Goal: Find specific page/section: Find specific page/section

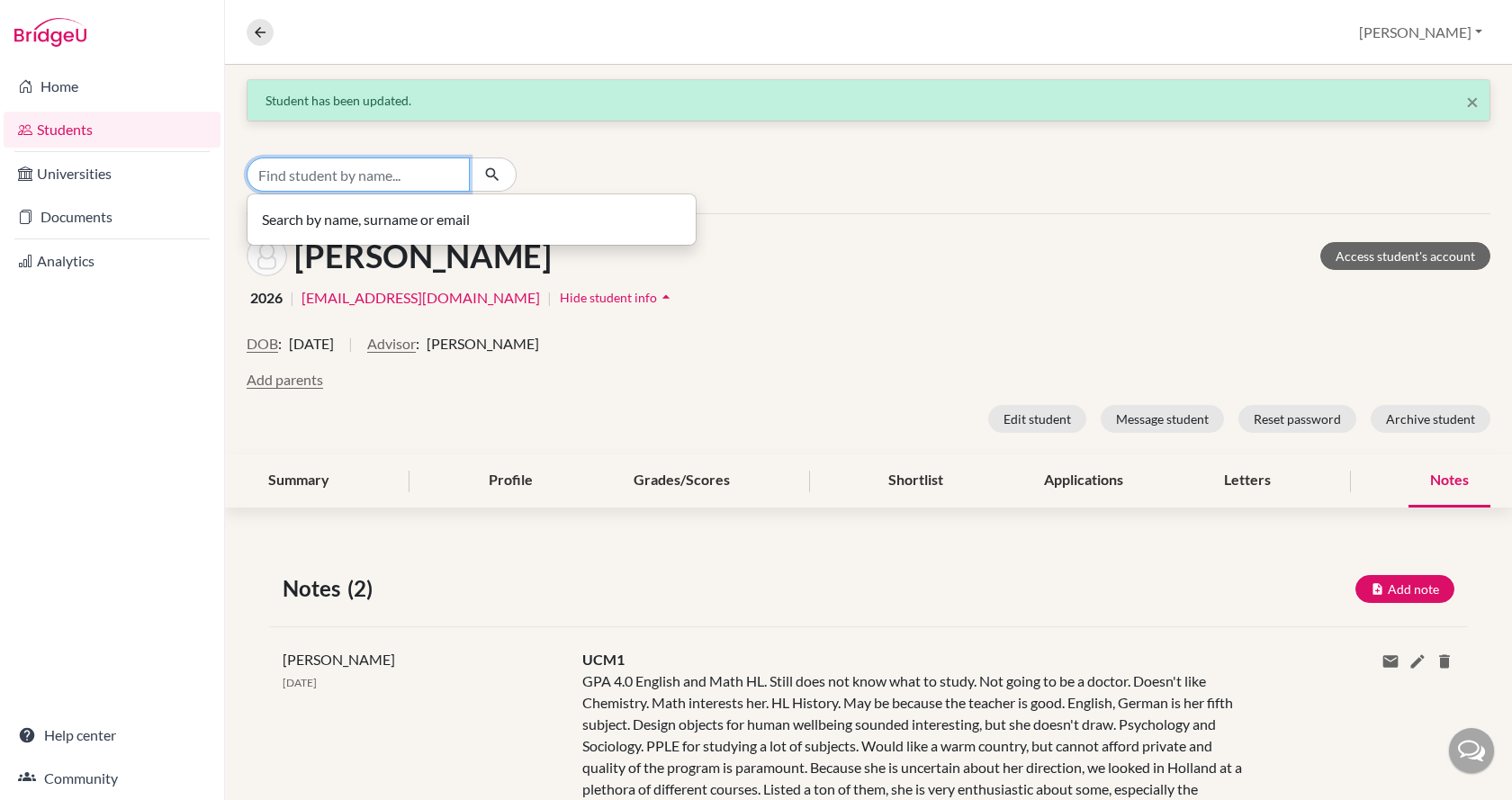
click at [388, 173] on input "Find student by name..." at bounding box center [358, 174] width 224 height 34
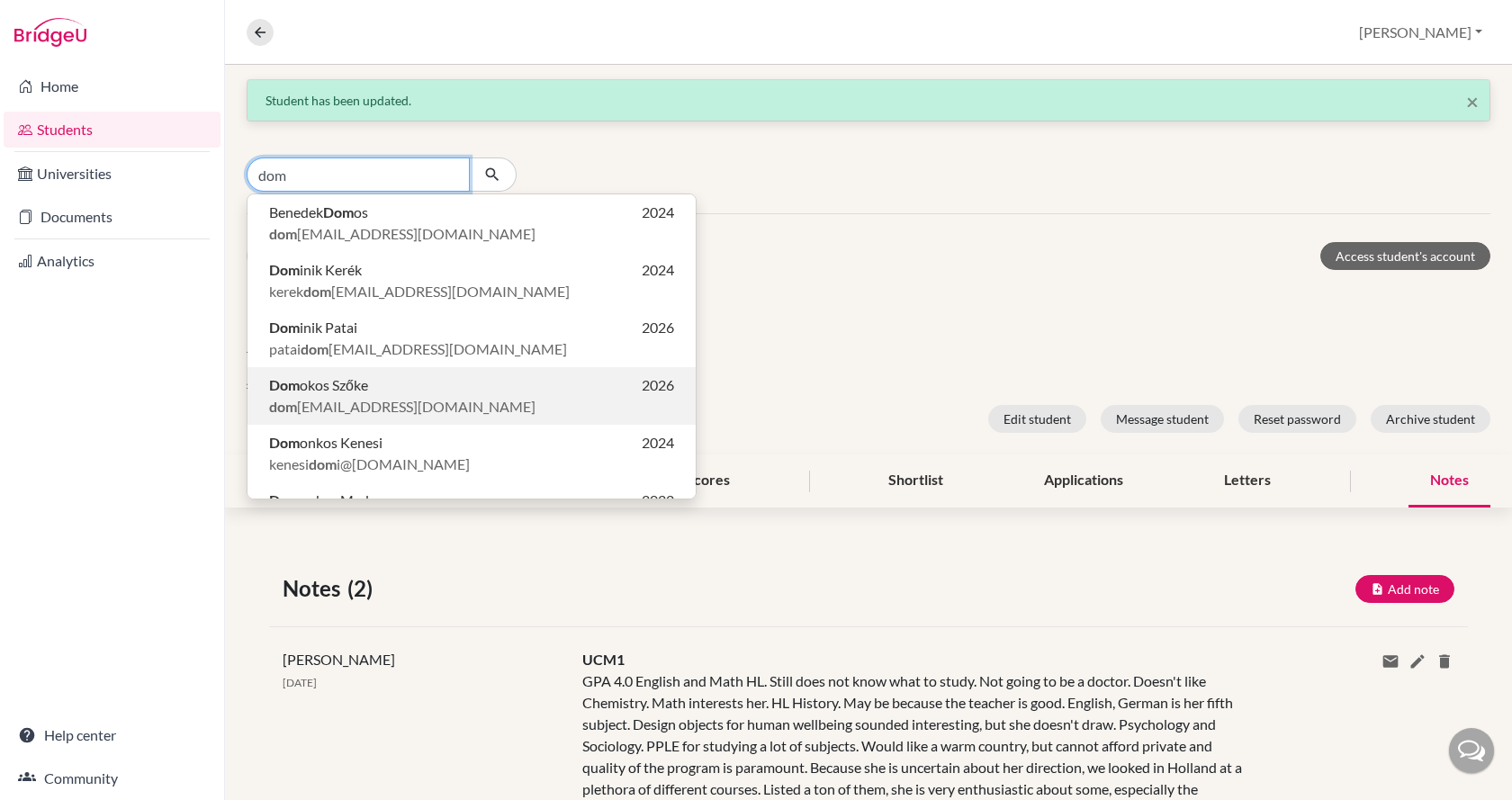
type input "dom"
click at [368, 402] on span "dom [EMAIL_ADDRESS][DOMAIN_NAME]" at bounding box center [402, 407] width 266 height 21
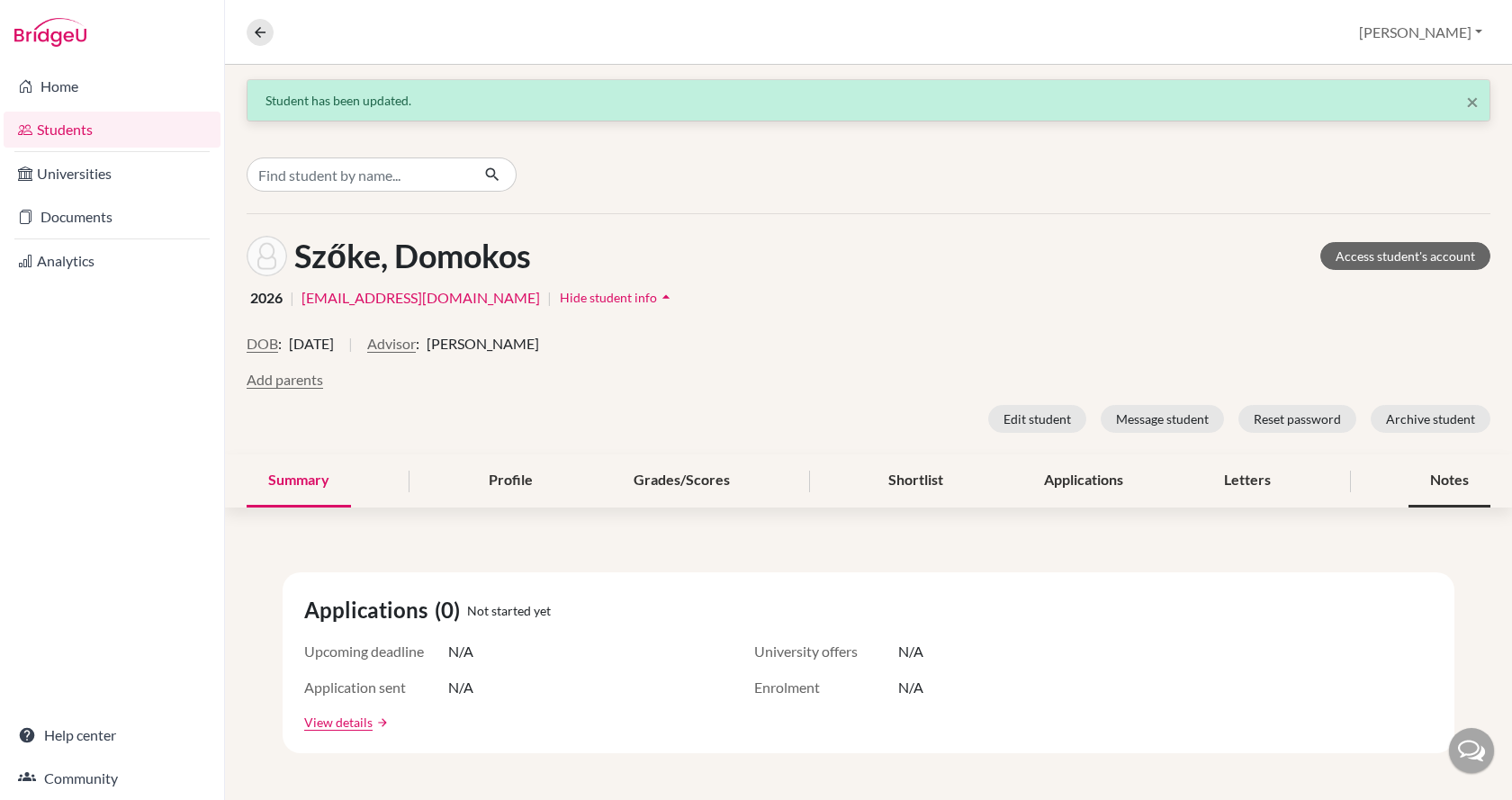
click at [1435, 473] on div "Notes" at bounding box center [1450, 481] width 82 height 53
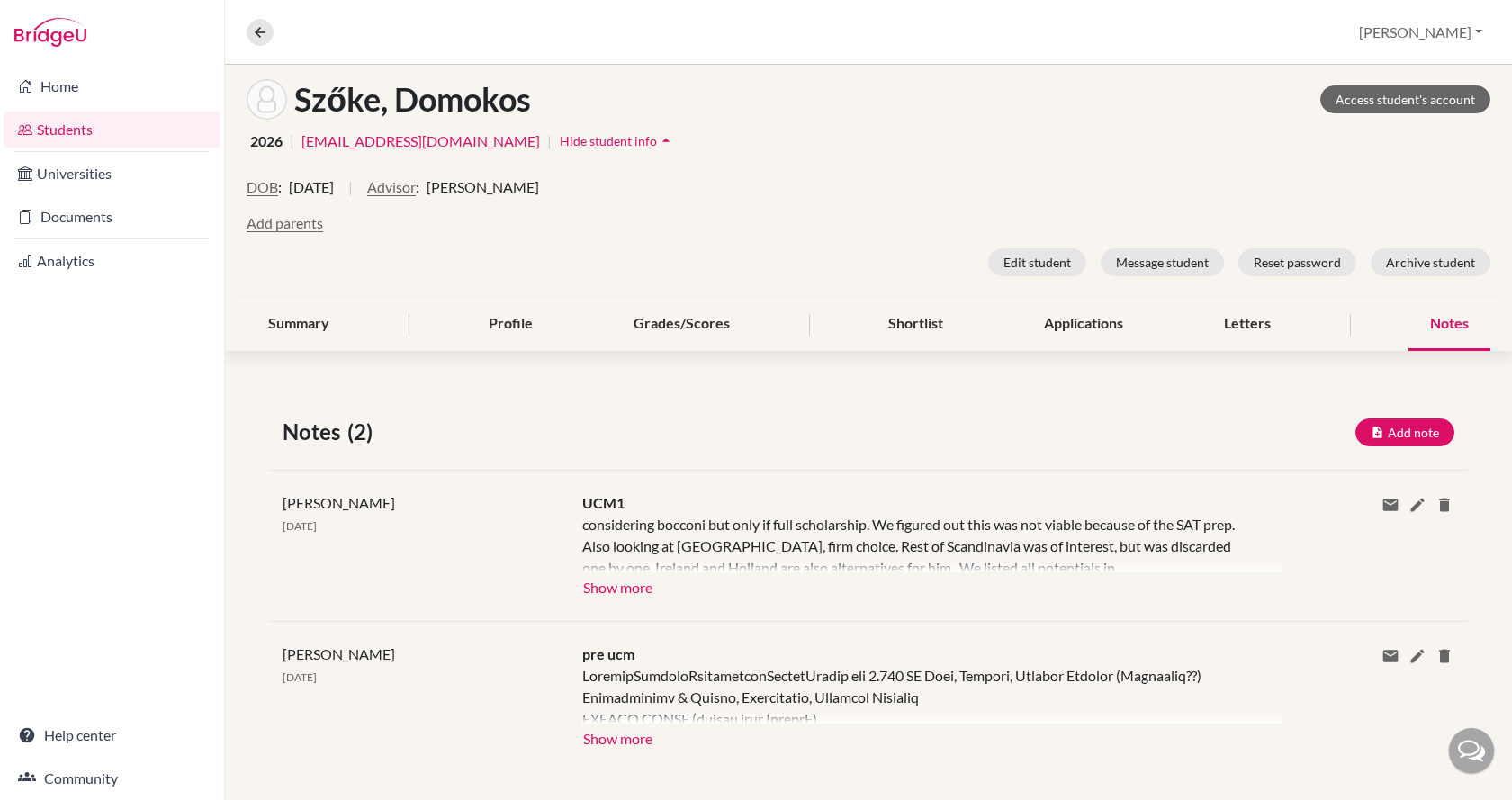
scroll to position [172, 0]
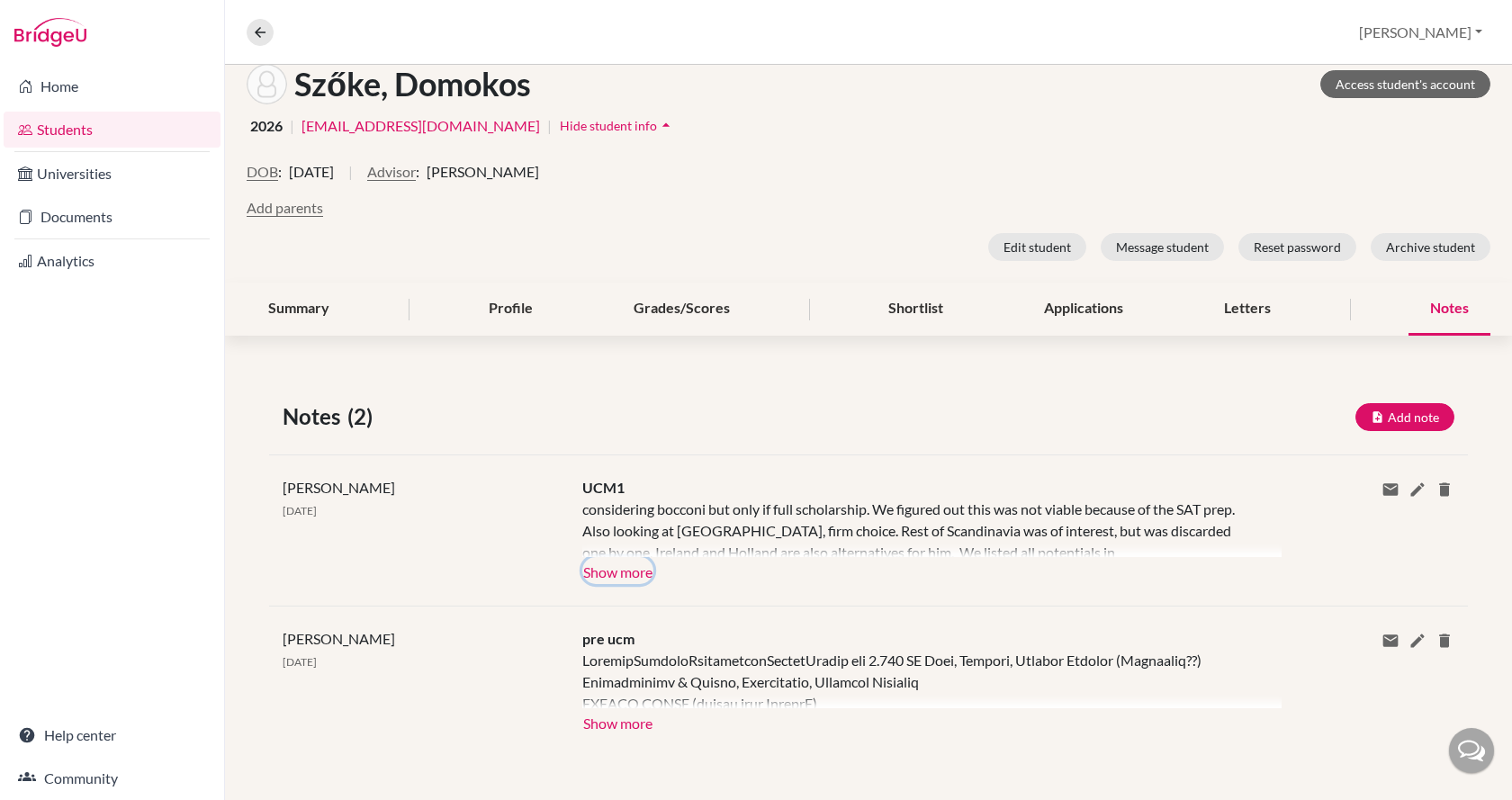
click at [618, 565] on button "Show more" at bounding box center [617, 571] width 71 height 27
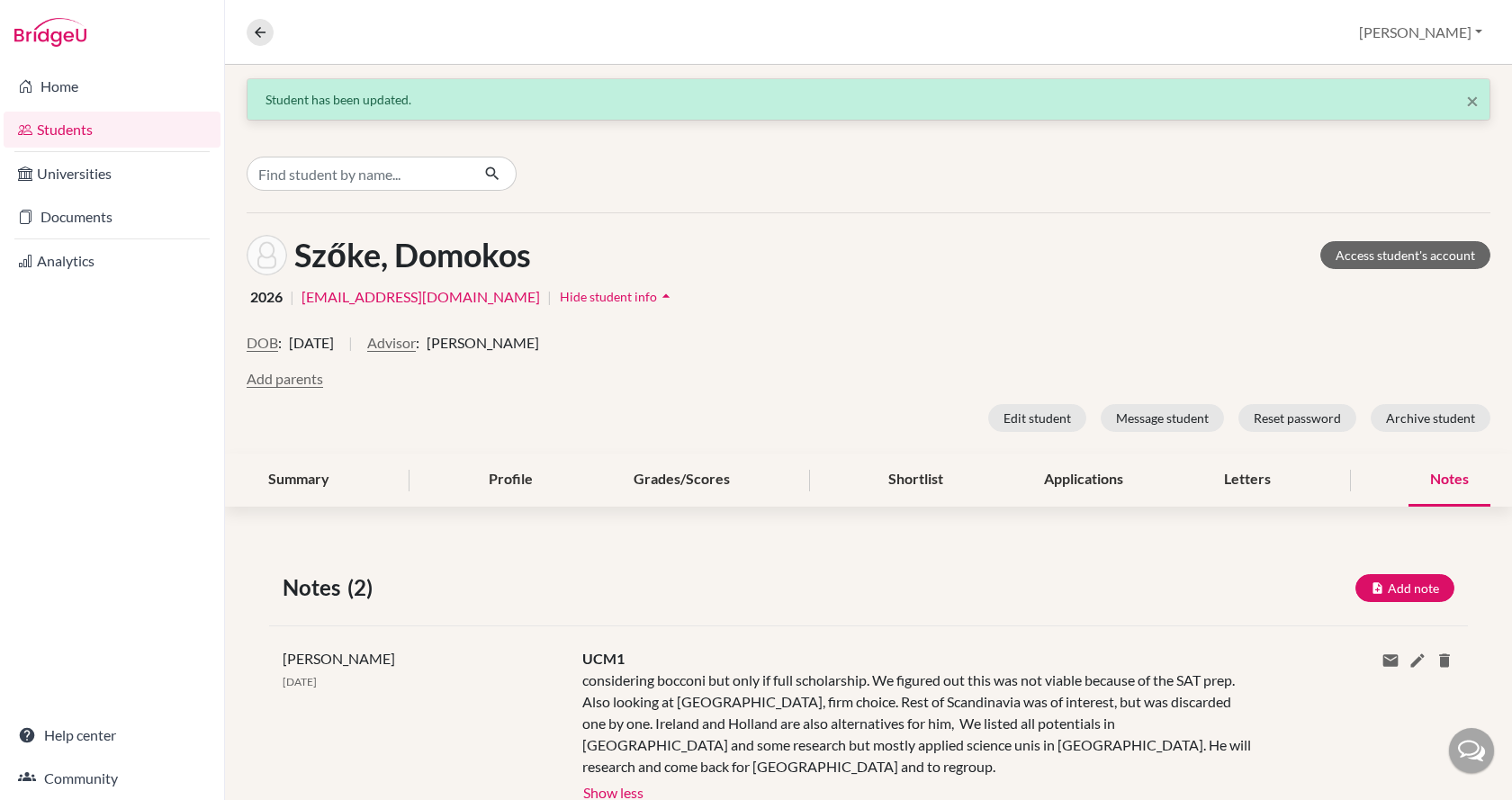
scroll to position [0, 0]
click at [262, 34] on icon at bounding box center [260, 32] width 17 height 17
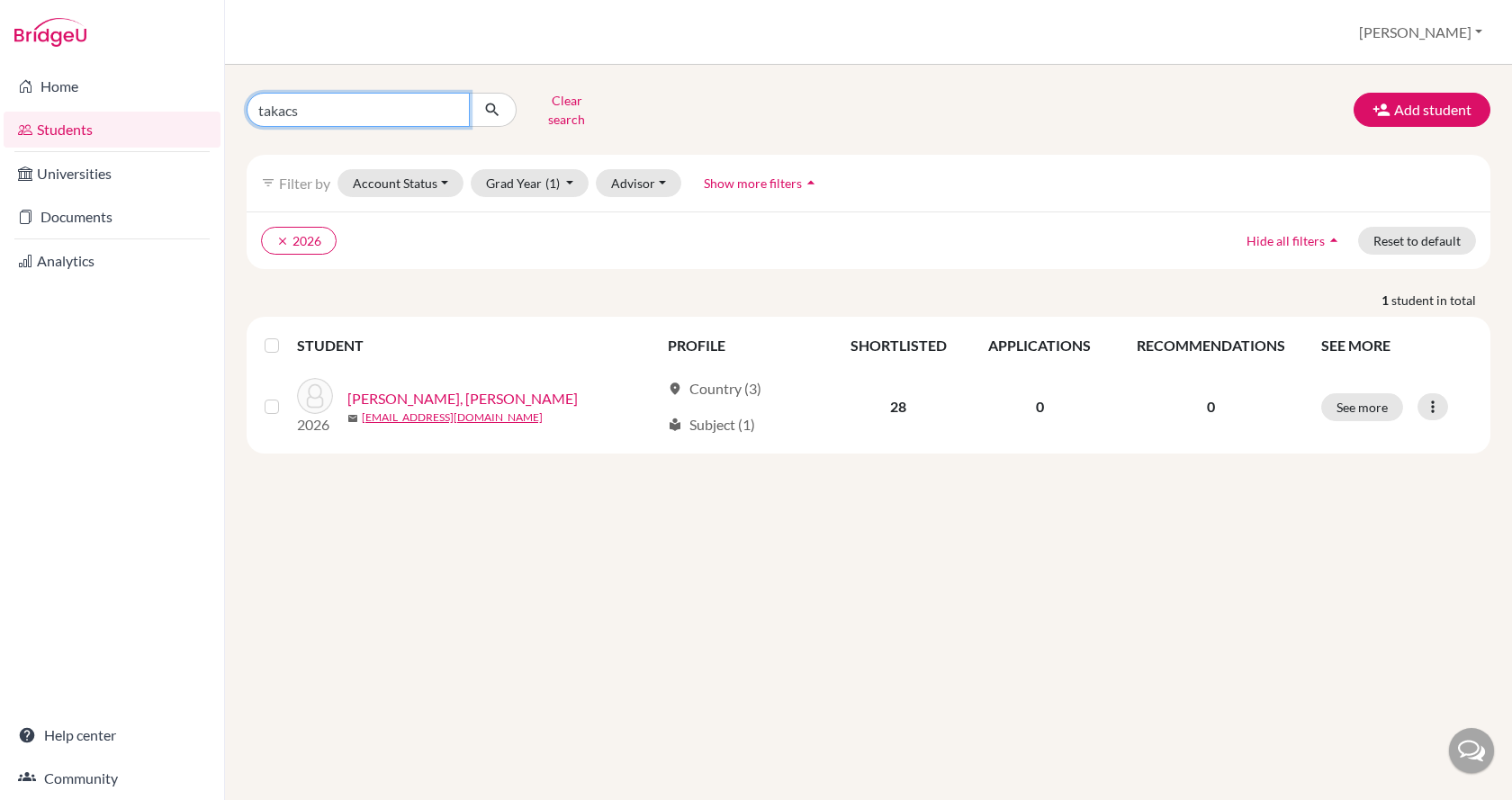
drag, startPoint x: 305, startPoint y: 104, endPoint x: 239, endPoint y: 100, distance: 66.1
click at [239, 100] on div "takacs Clear search" at bounding box center [445, 110] width 424 height 47
type input "szoke"
click button "submit" at bounding box center [492, 109] width 48 height 34
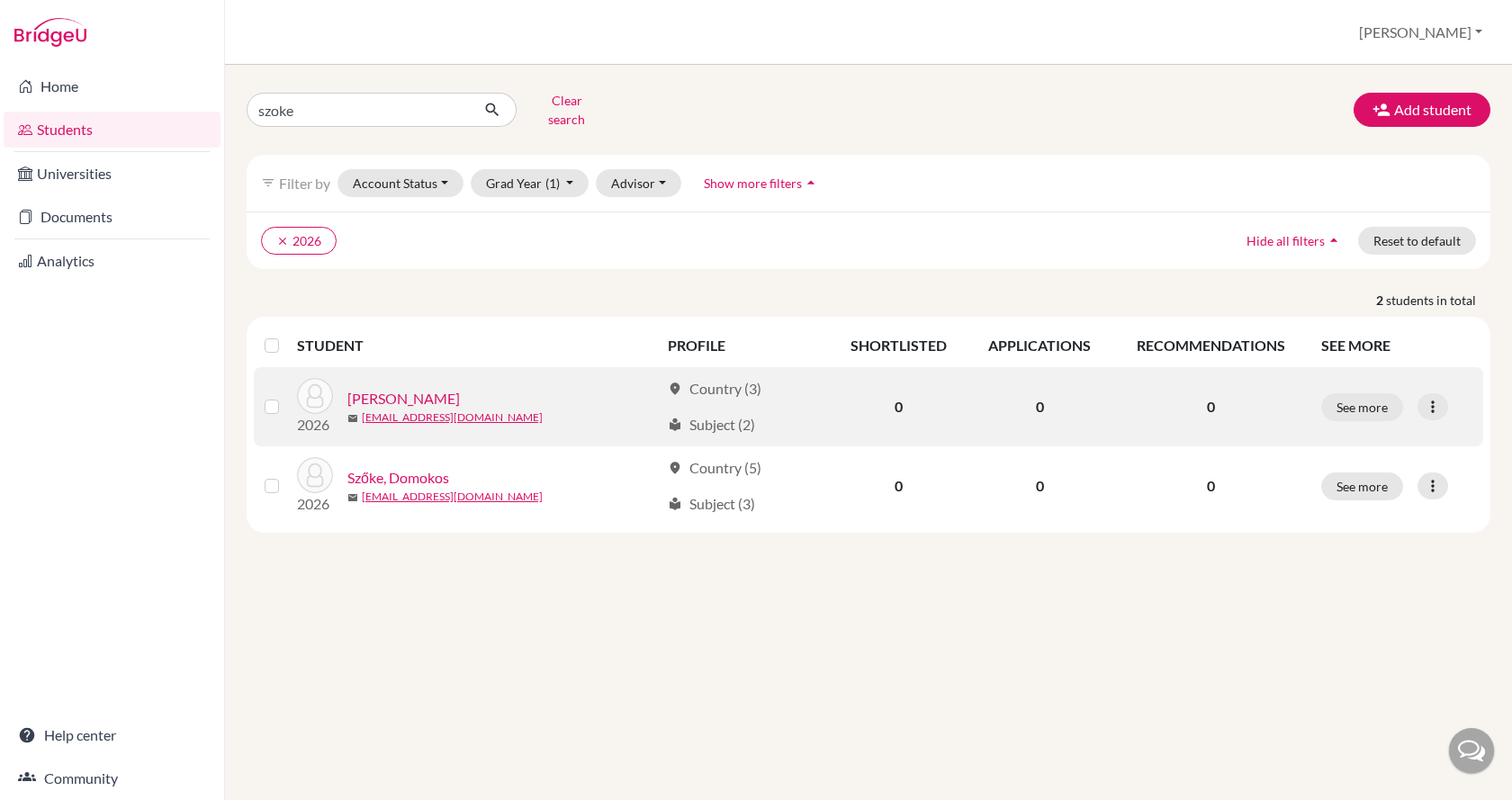
click at [391, 391] on link "[PERSON_NAME]" at bounding box center [403, 398] width 112 height 21
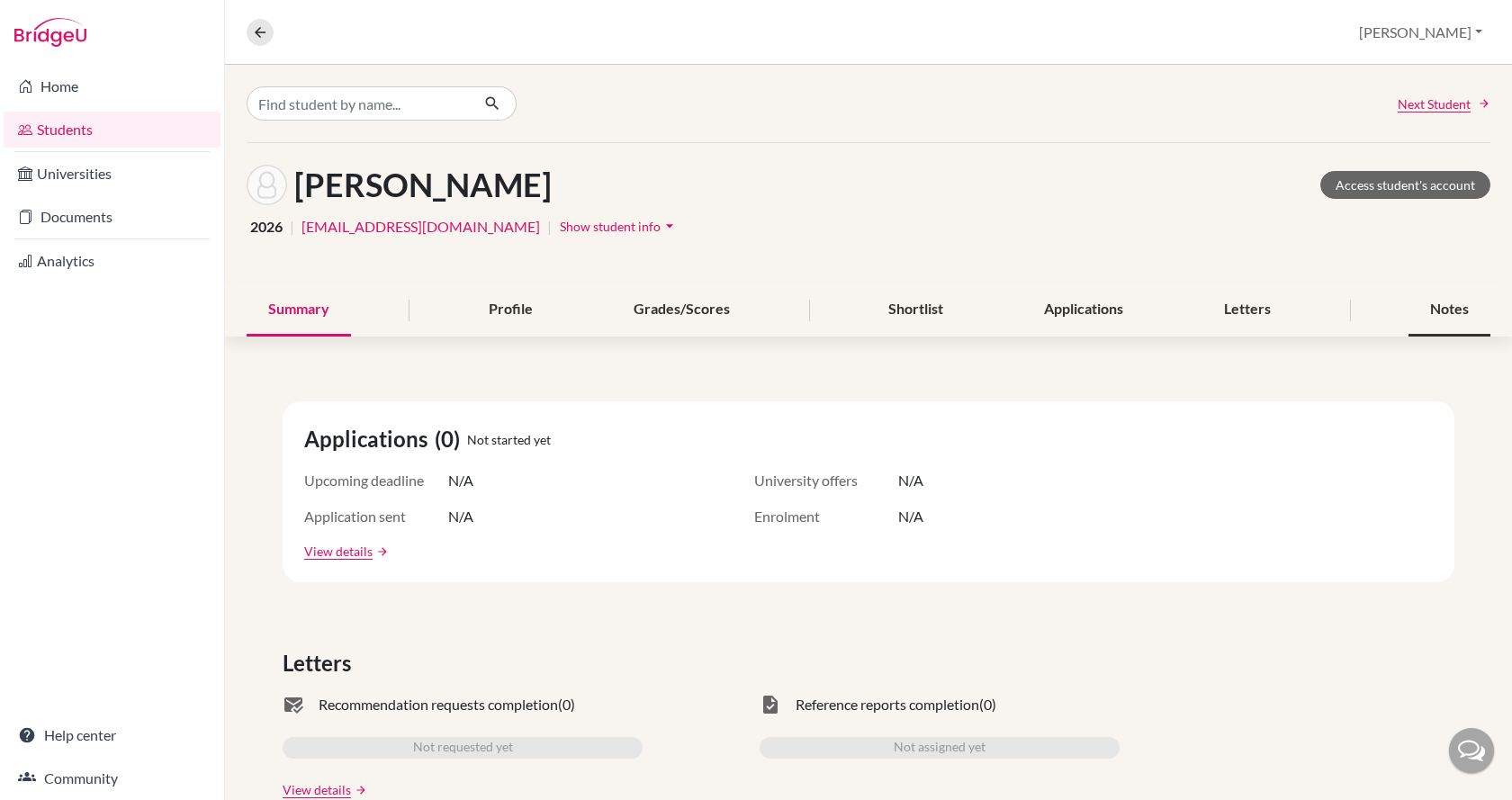
click at [1435, 306] on div "Notes" at bounding box center [1450, 309] width 82 height 53
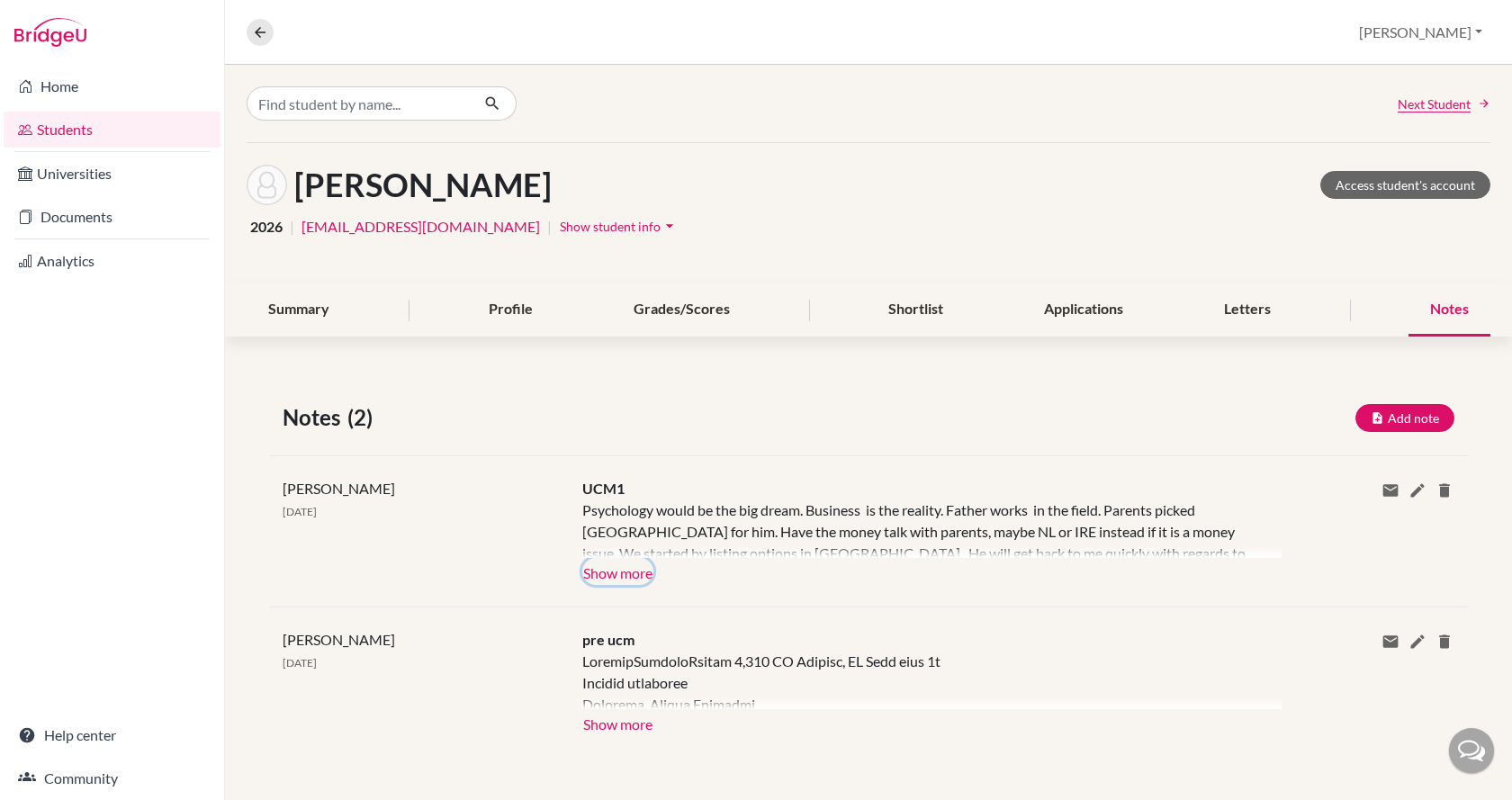
click at [600, 570] on button "Show more" at bounding box center [617, 572] width 71 height 27
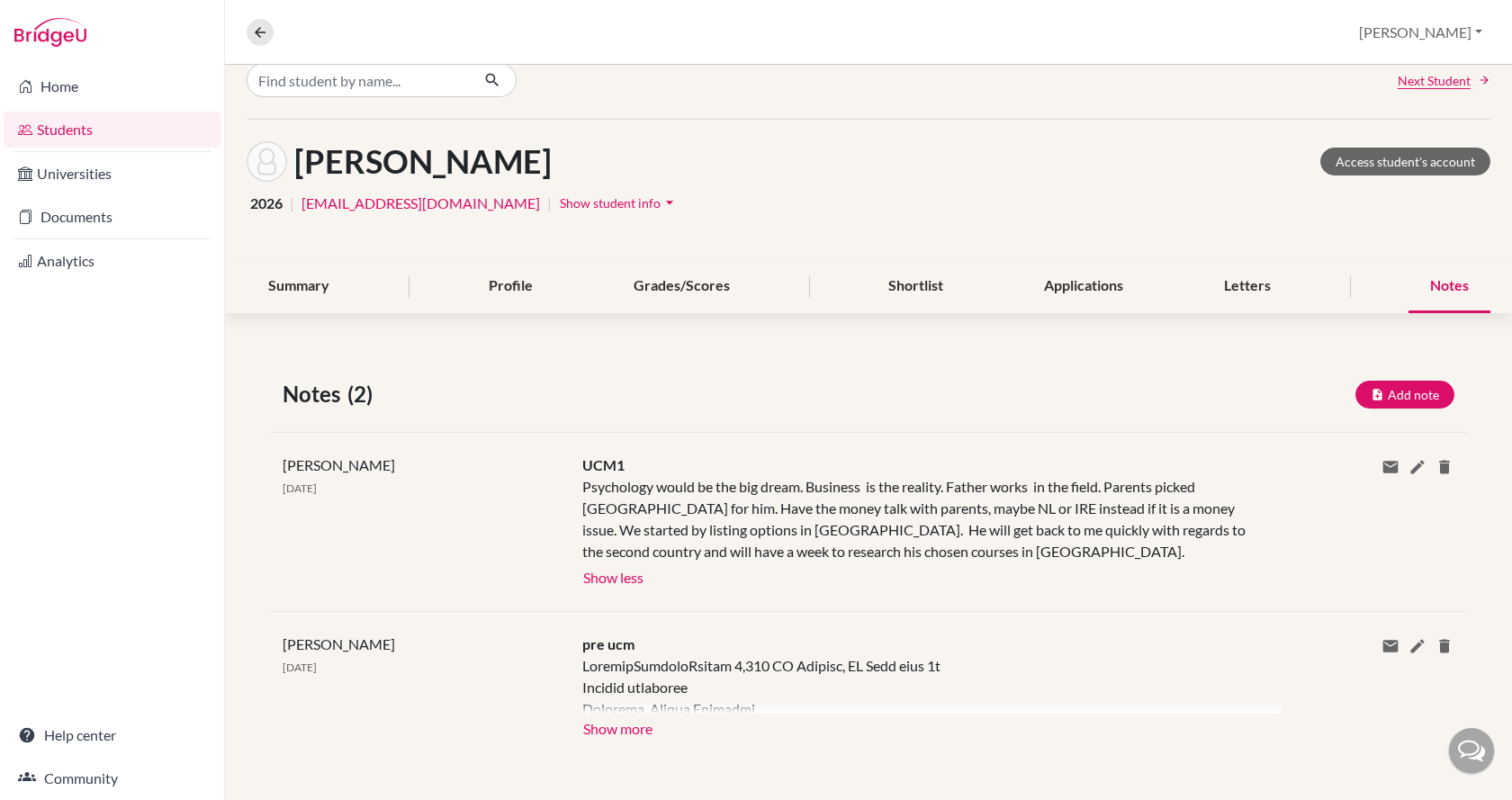
scroll to position [29, 0]
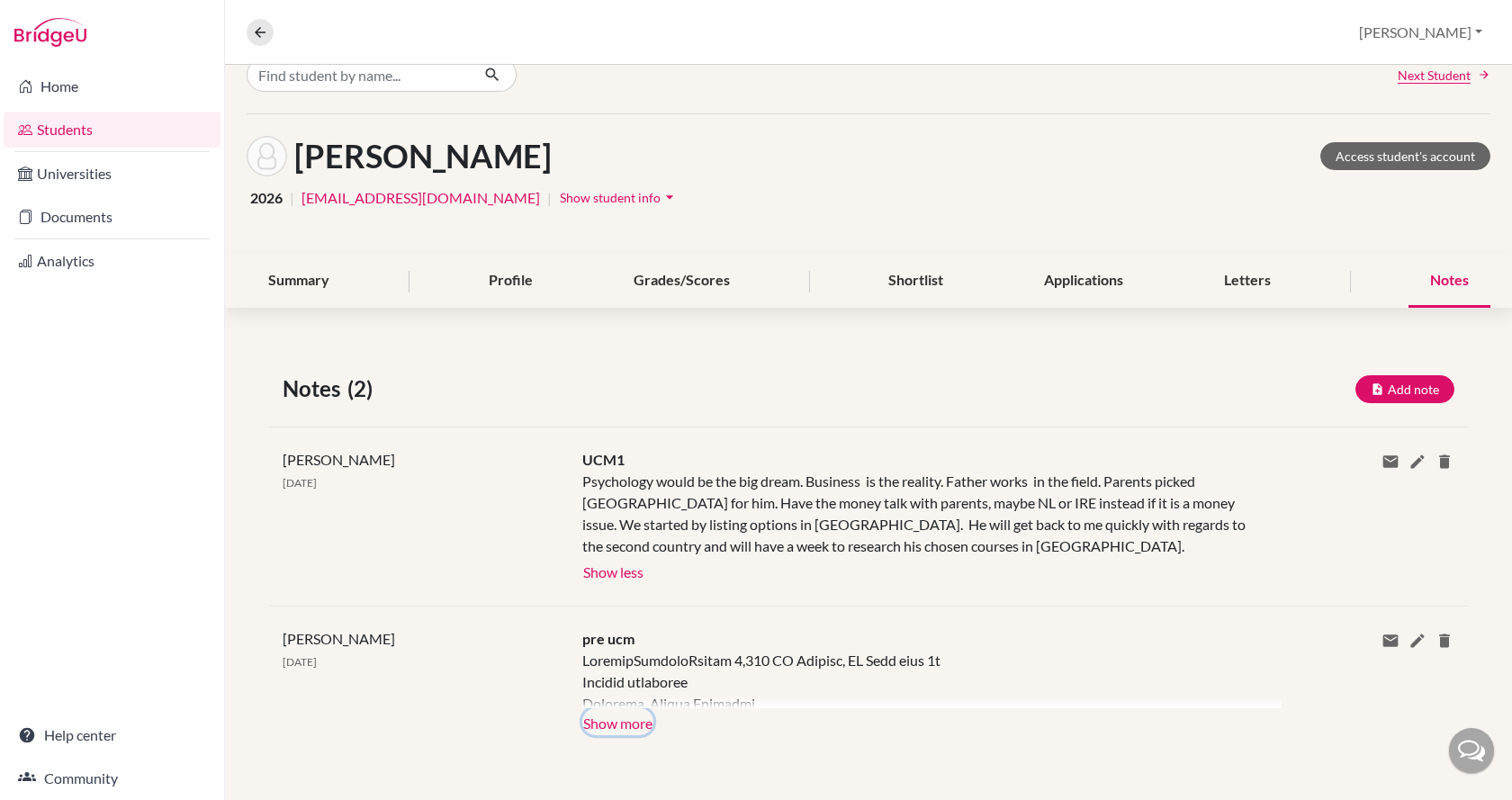
click at [630, 716] on button "Show more" at bounding box center [617, 722] width 71 height 27
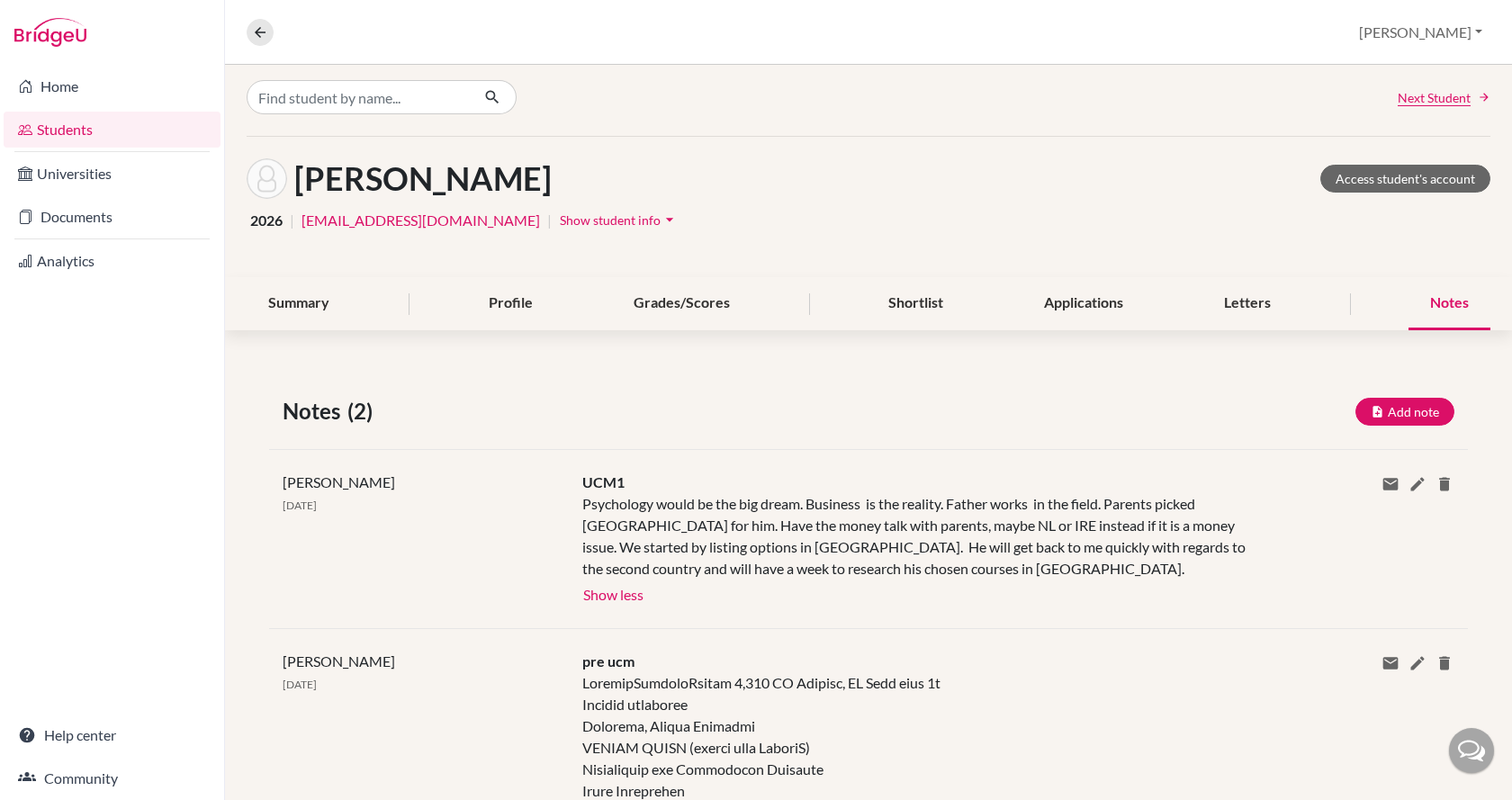
scroll to position [0, 0]
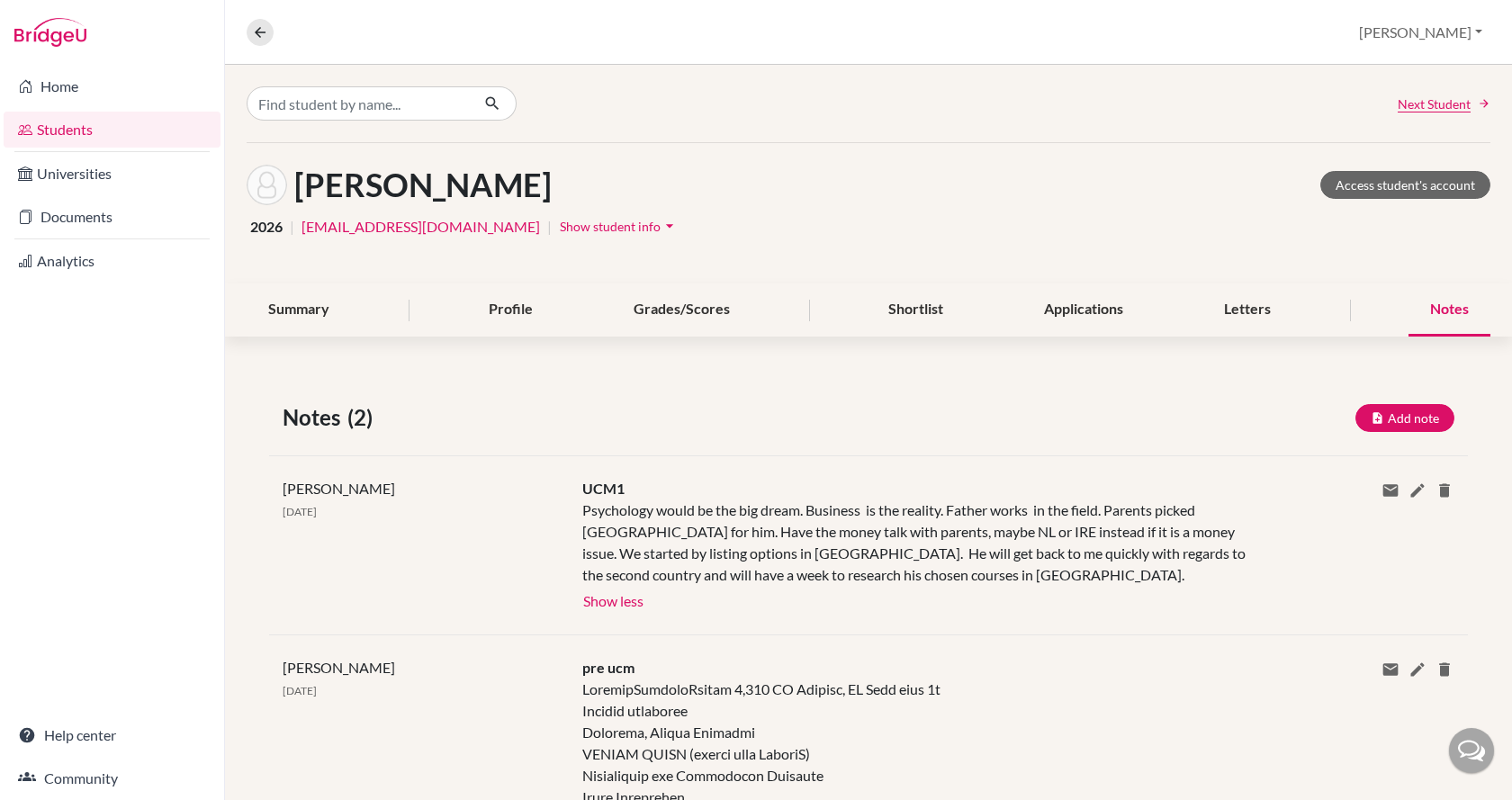
click at [1419, 324] on div "Notes" at bounding box center [1450, 309] width 82 height 53
click at [1403, 186] on link "Access student's account" at bounding box center [1405, 184] width 170 height 28
